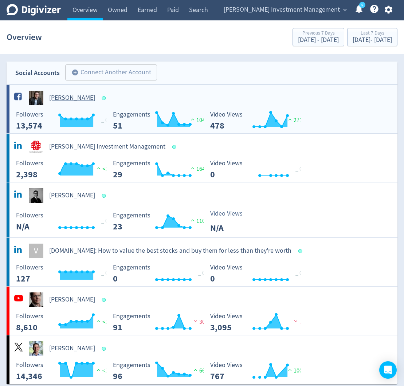
click at [60, 99] on h5 "[PERSON_NAME]" at bounding box center [72, 98] width 46 height 9
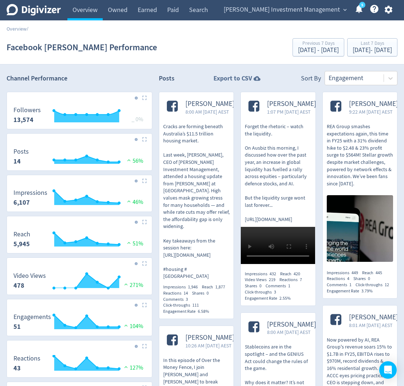
click at [254, 78] on icon at bounding box center [256, 78] width 7 height 5
click at [191, 58] on div "Facebook [PERSON_NAME] Performance Previous 7 Days [DATE] - [DATE] Last 7 Days …" at bounding box center [202, 47] width 391 height 23
click at [74, 9] on link "Overview" at bounding box center [84, 10] width 35 height 20
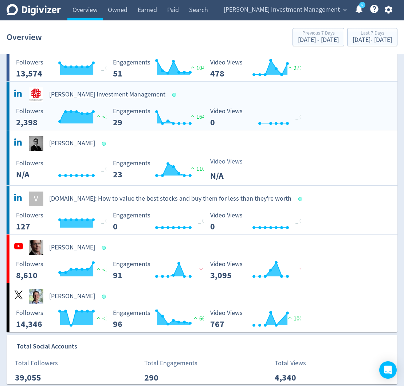
scroll to position [55, 0]
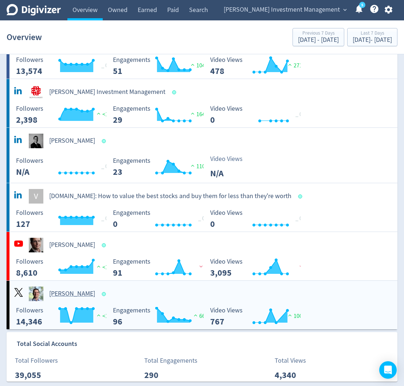
click at [67, 294] on h5 "[PERSON_NAME]" at bounding box center [72, 293] width 46 height 9
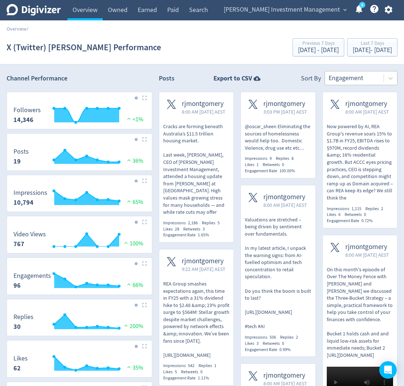
drag, startPoint x: 352, startPoint y: 71, endPoint x: 348, endPoint y: 77, distance: 7.3
click at [350, 75] on div "Engagement" at bounding box center [360, 78] width 73 height 14
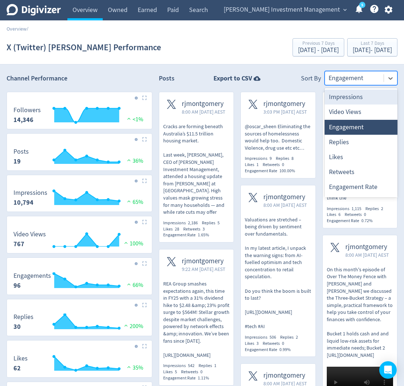
click at [305, 72] on div "Sort By Impressions, 1 of 8. 8 results available. Use Up and Down to choose opt…" at bounding box center [349, 78] width 96 height 14
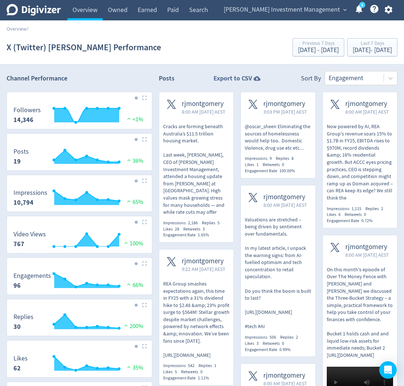
click at [243, 78] on strong "Export to CSV" at bounding box center [232, 78] width 39 height 9
click at [195, 10] on link "Search" at bounding box center [198, 10] width 29 height 20
click at [83, 7] on link "Overview" at bounding box center [84, 10] width 35 height 20
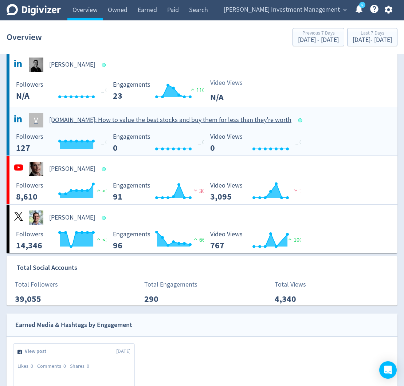
scroll to position [131, 0]
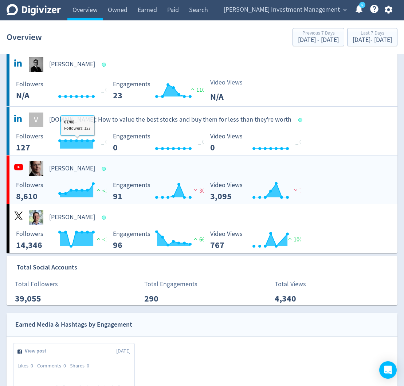
click at [41, 169] on img at bounding box center [36, 168] width 15 height 15
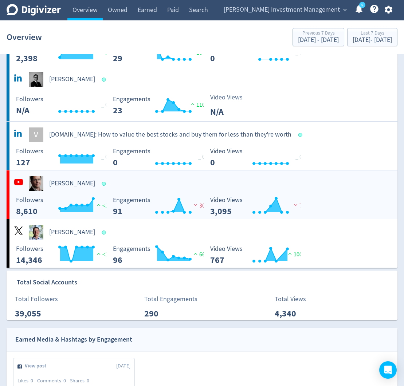
scroll to position [117, 0]
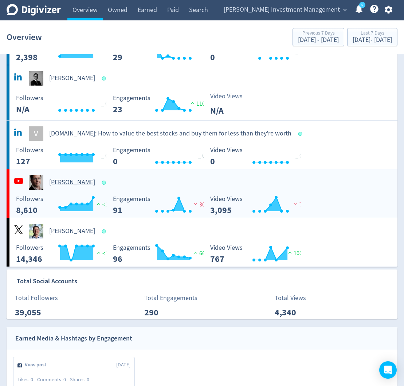
click at [129, 184] on div "[PERSON_NAME]" at bounding box center [204, 182] width 385 height 15
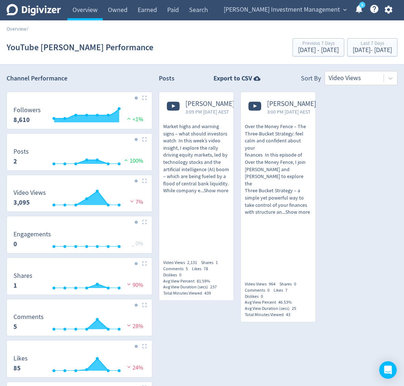
scroll to position [5, 0]
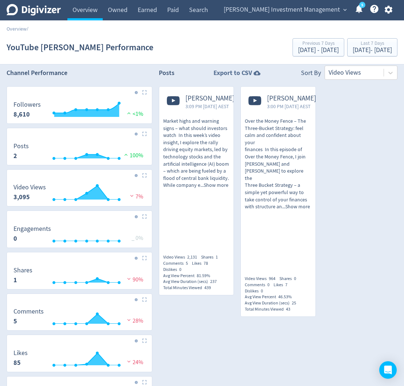
click at [238, 71] on strong "Export to CSV" at bounding box center [232, 72] width 39 height 9
click at [201, 15] on link "Search" at bounding box center [198, 10] width 29 height 20
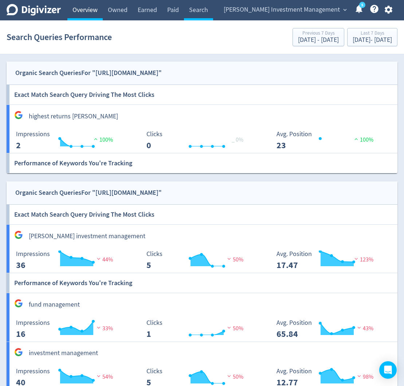
click at [85, 14] on link "Overview" at bounding box center [84, 10] width 35 height 20
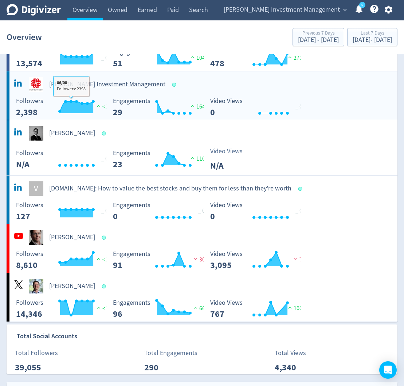
scroll to position [84, 0]
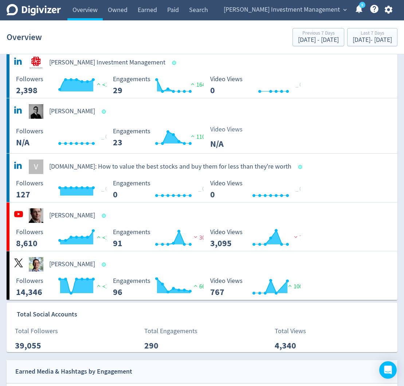
click at [172, 39] on div "Overview Previous 7 Days [DATE] - [DATE] Last 7 Days [DATE] - [DATE]" at bounding box center [202, 36] width 391 height 23
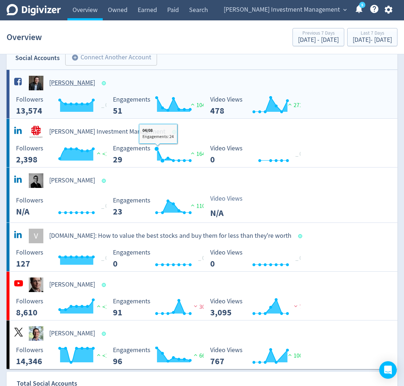
scroll to position [0, 0]
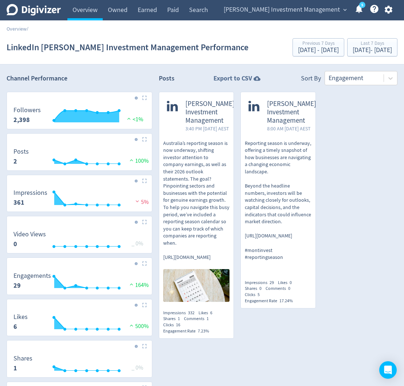
click at [248, 77] on strong "Export to CSV" at bounding box center [232, 78] width 39 height 9
click at [188, 21] on div "Overview /" at bounding box center [202, 25] width 404 height 10
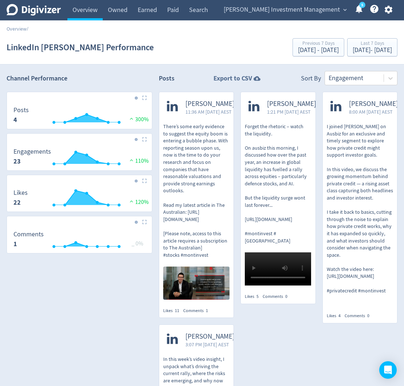
click at [234, 83] on strong "Export to CSV" at bounding box center [232, 78] width 39 height 9
click at [209, 20] on div "Overview /" at bounding box center [202, 25] width 404 height 10
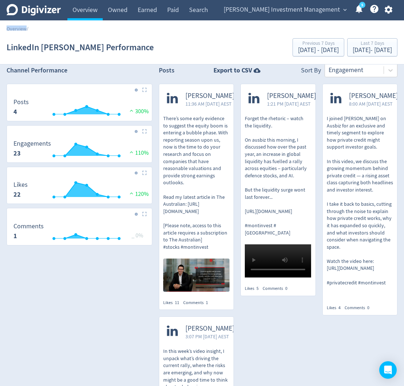
scroll to position [9, 0]
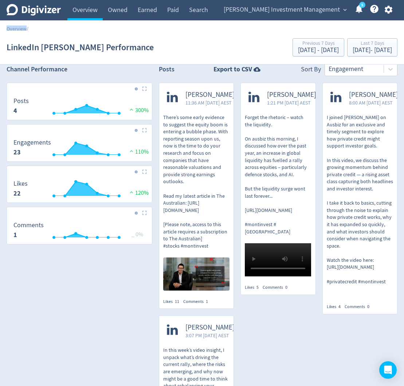
click at [32, 10] on icon at bounding box center [34, 10] width 54 height 12
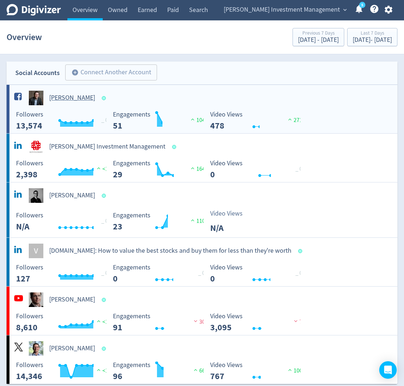
click at [84, 97] on h5 "[PERSON_NAME]" at bounding box center [72, 98] width 46 height 9
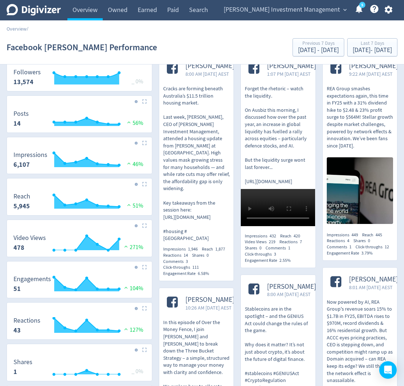
scroll to position [40, 0]
